Goal: Complete application form

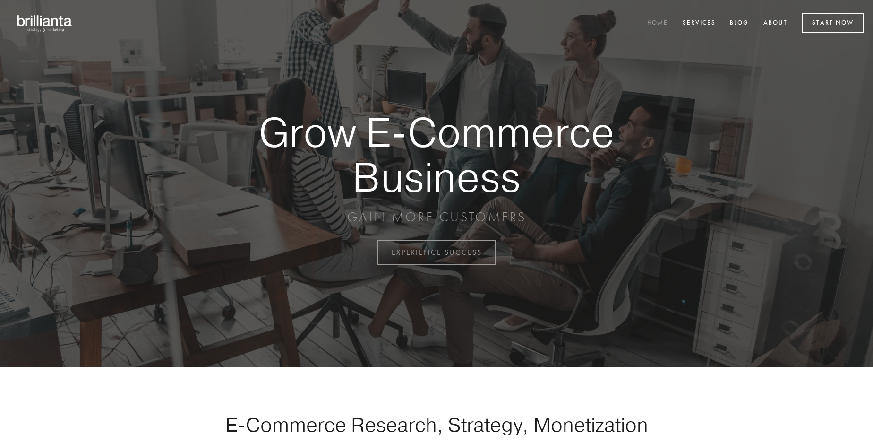
scroll to position [2477, 0]
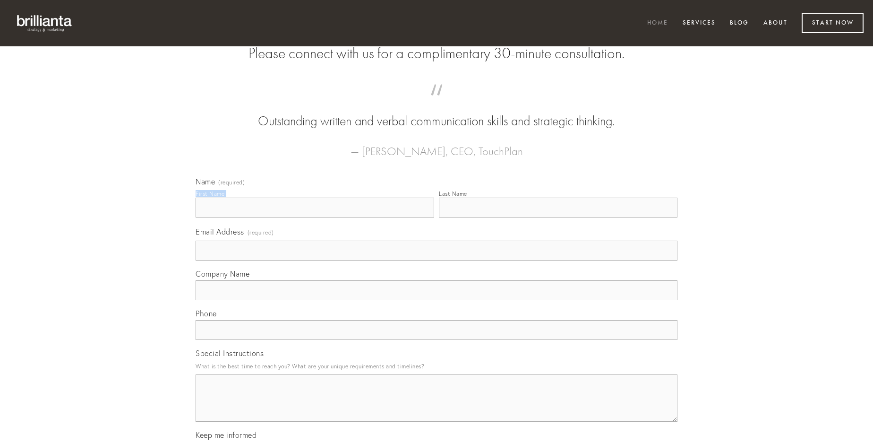
type input "[PERSON_NAME]"
click at [558, 217] on input "Last Name" at bounding box center [558, 208] width 239 height 20
type input "[PERSON_NAME]"
click at [437, 260] on input "Email Address (required)" at bounding box center [437, 251] width 482 height 20
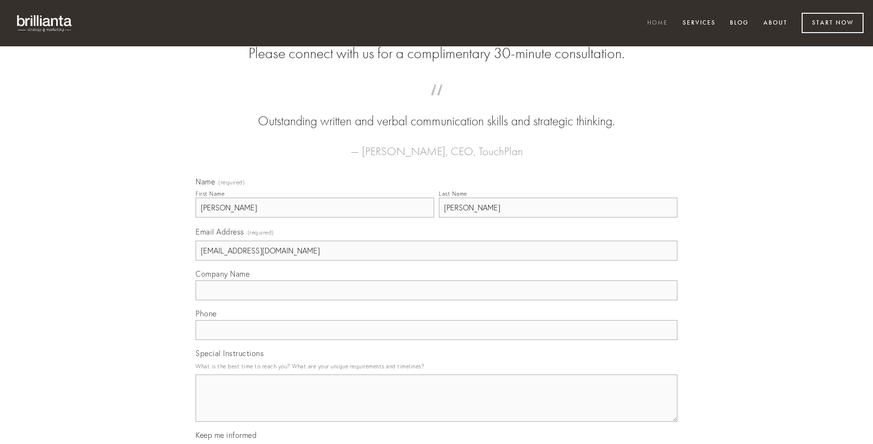
type input "[EMAIL_ADDRESS][DOMAIN_NAME]"
click at [437, 300] on input "Company Name" at bounding box center [437, 290] width 482 height 20
type input "vulticulus"
click at [437, 340] on input "text" at bounding box center [437, 330] width 482 height 20
click at [437, 406] on textarea "Special Instructions" at bounding box center [437, 397] width 482 height 47
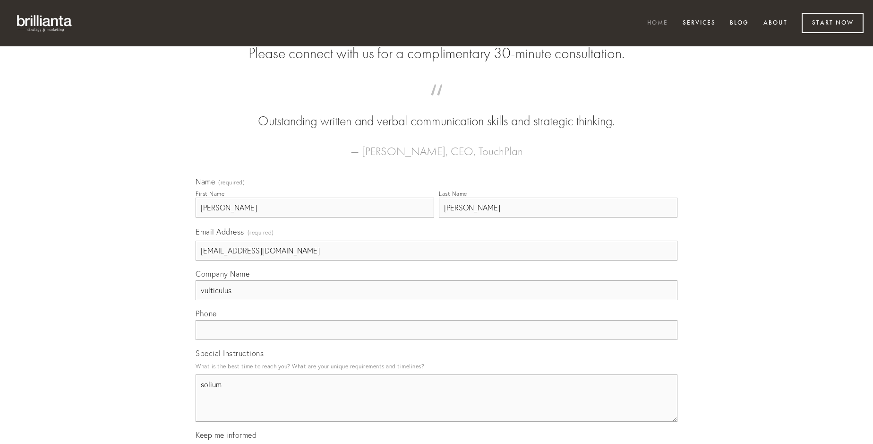
type textarea "solium"
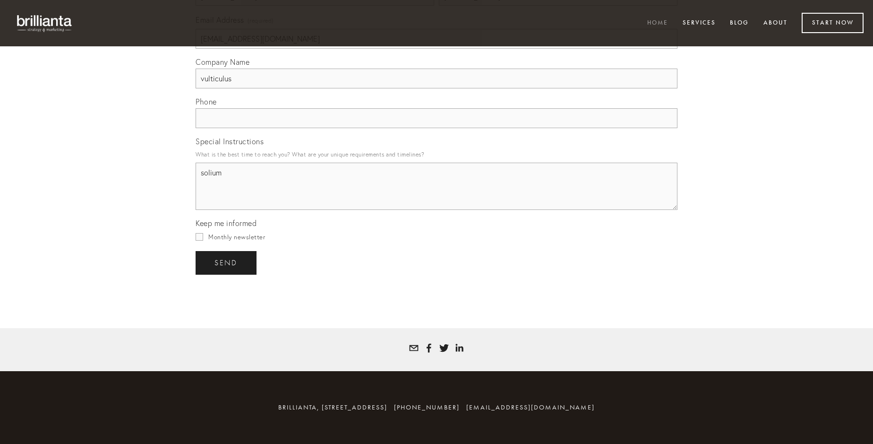
click at [227, 262] on span "send" at bounding box center [226, 262] width 23 height 9
